Goal: Navigation & Orientation: Go to known website

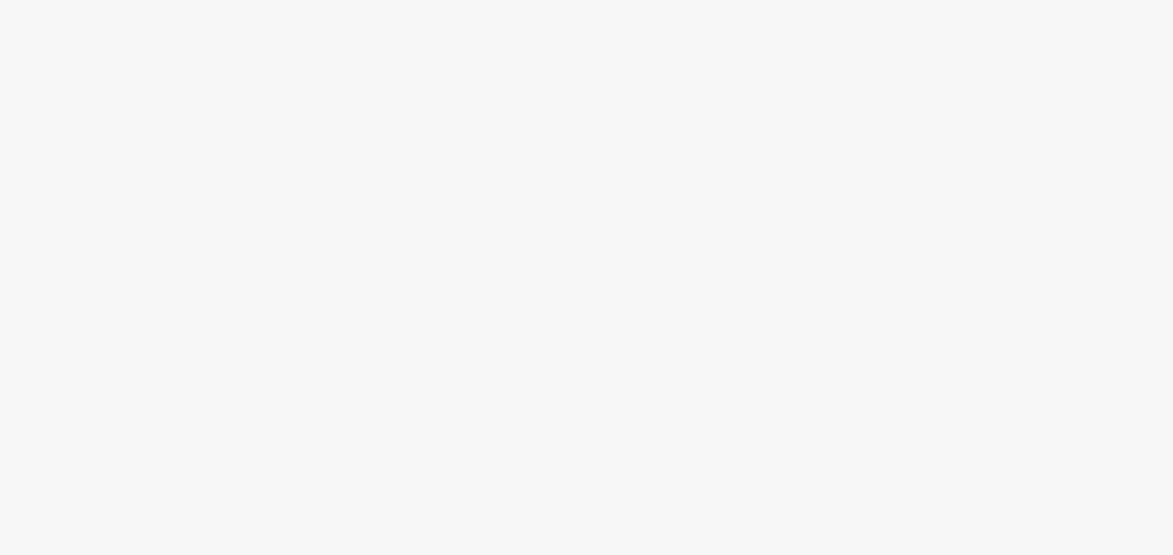
click at [260, 45] on body at bounding box center [586, 277] width 1173 height 555
click at [468, 202] on div at bounding box center [586, 308] width 1173 height 492
